Goal: Check status: Check status

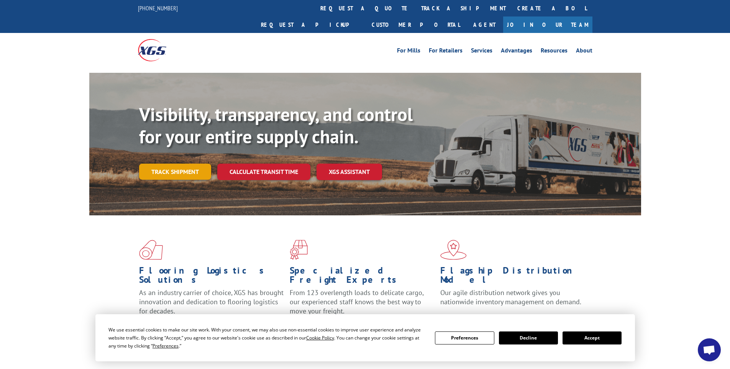
click at [196, 164] on link "Track shipment" at bounding box center [175, 172] width 72 height 16
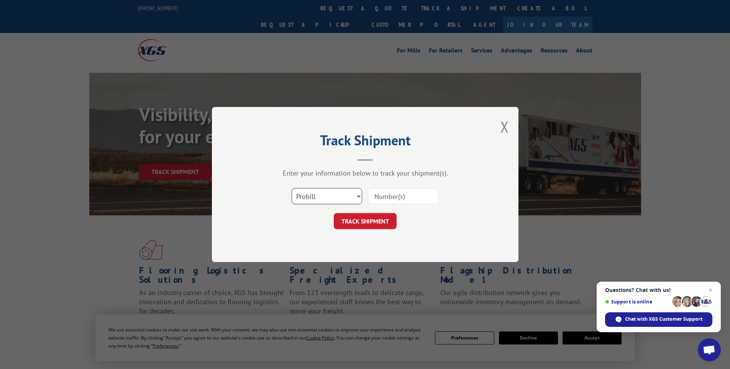
click at [357, 199] on select "Select category... Probill BOL PO" at bounding box center [327, 196] width 70 height 16
click at [292, 188] on select "Select category... Probill BOL PO" at bounding box center [327, 196] width 70 height 16
click at [383, 196] on input at bounding box center [403, 196] width 70 height 16
click at [353, 197] on select "Select category... Probill BOL PO" at bounding box center [327, 196] width 70 height 16
select select "probill"
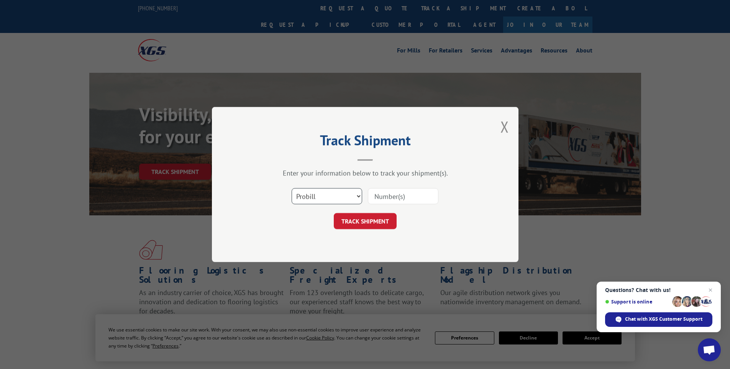
click at [292, 188] on select "Select category... Probill BOL PO" at bounding box center [327, 196] width 70 height 16
click at [375, 193] on input at bounding box center [403, 196] width 70 height 16
type input "17341921"
click at [334, 213] on button "TRACK SHIPMENT" at bounding box center [365, 221] width 63 height 16
